Goal: Check status: Check status

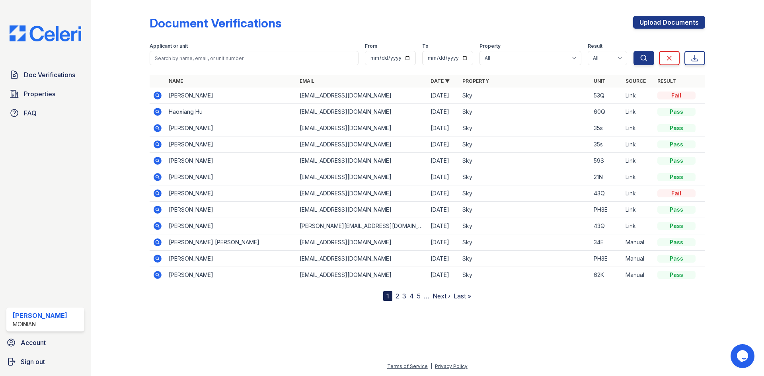
click at [156, 95] on icon at bounding box center [158, 96] width 10 height 10
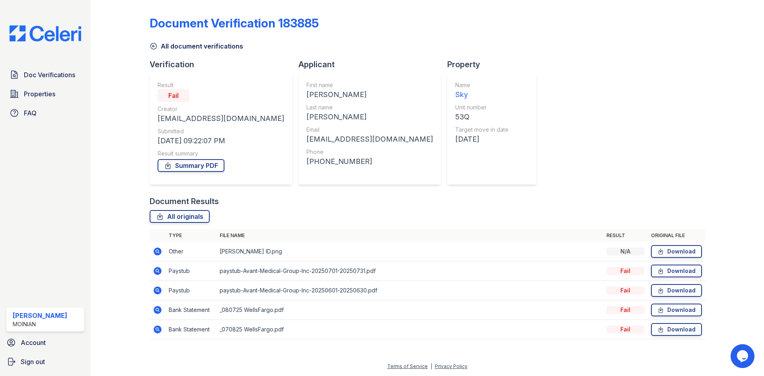
click at [156, 310] on icon at bounding box center [158, 310] width 10 height 10
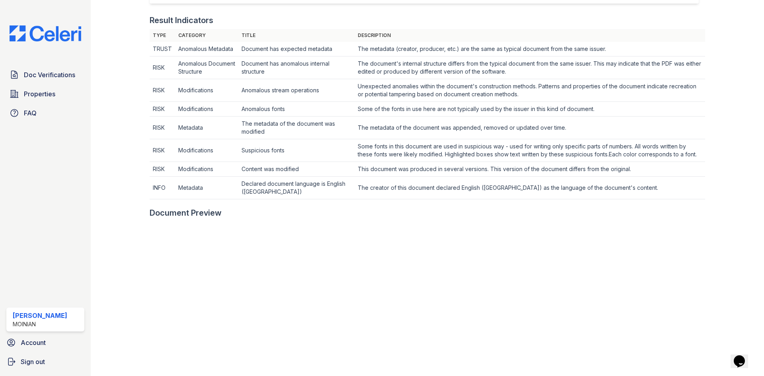
scroll to position [398, 0]
